Goal: Book appointment/travel/reservation

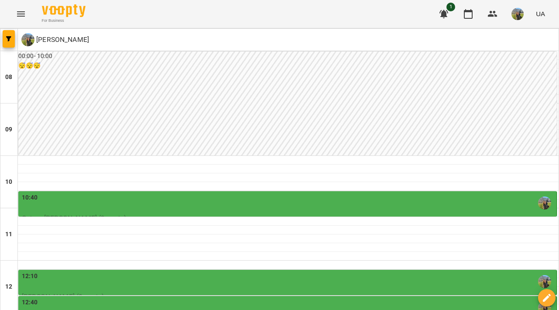
scroll to position [248, 0]
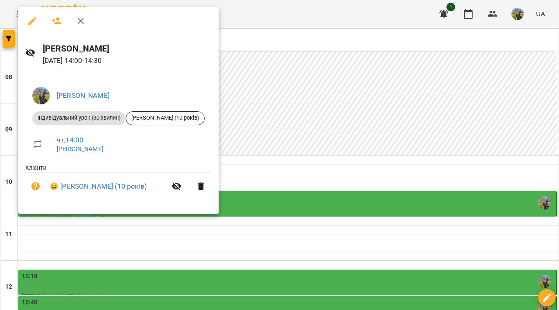
click at [367, 210] on div at bounding box center [279, 155] width 559 height 310
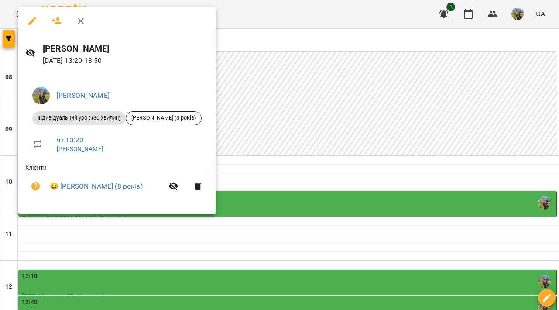
click at [379, 219] on div at bounding box center [279, 155] width 559 height 310
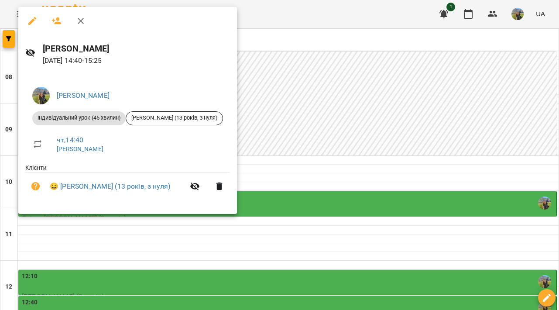
click at [390, 200] on div at bounding box center [279, 155] width 559 height 310
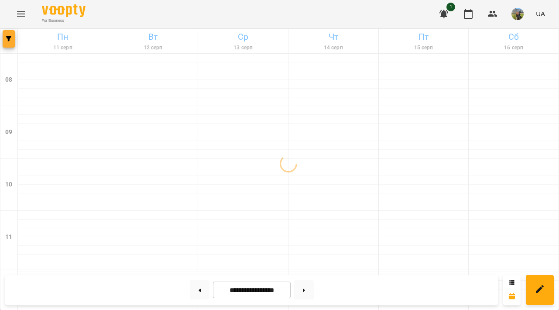
click at [9, 39] on icon "button" at bounding box center [8, 38] width 5 height 5
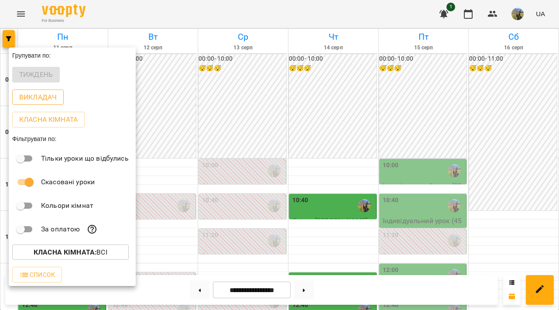
click at [51, 93] on p "Викладач" at bounding box center [37, 97] width 37 height 10
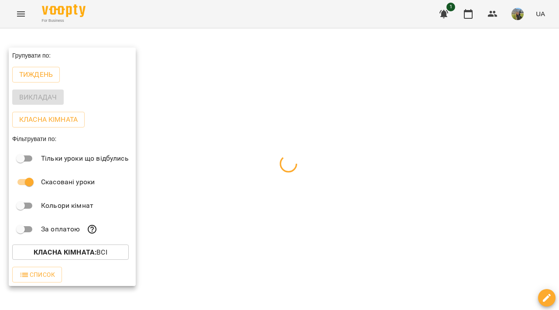
click at [264, 92] on div at bounding box center [279, 155] width 559 height 310
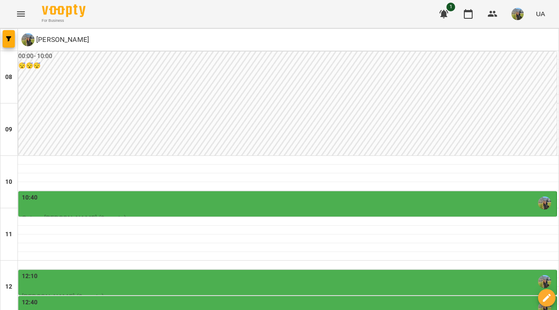
scroll to position [242, 0]
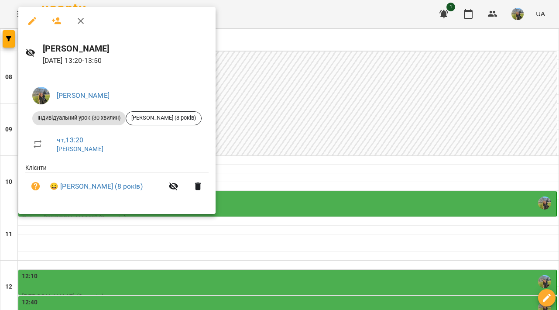
click at [292, 140] on div at bounding box center [279, 155] width 559 height 310
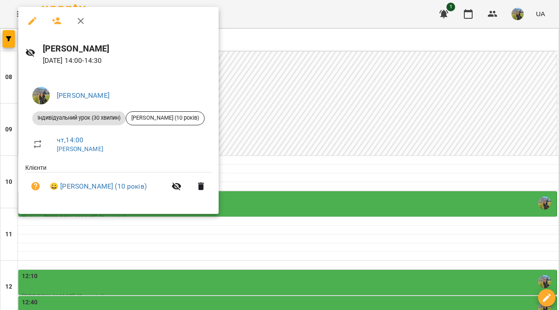
click at [303, 165] on div at bounding box center [279, 155] width 559 height 310
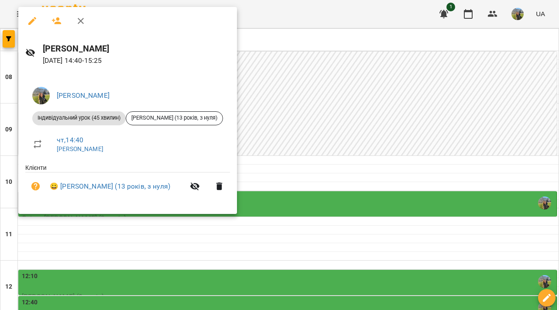
click at [336, 191] on div at bounding box center [279, 155] width 559 height 310
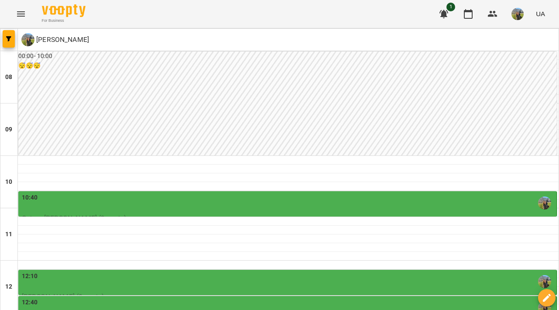
scroll to position [188, 0]
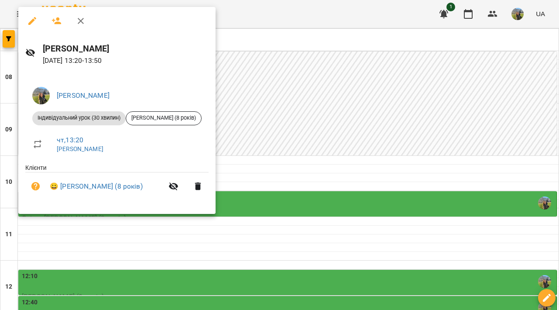
click at [292, 66] on div at bounding box center [279, 155] width 559 height 310
